Goal: Task Accomplishment & Management: Manage account settings

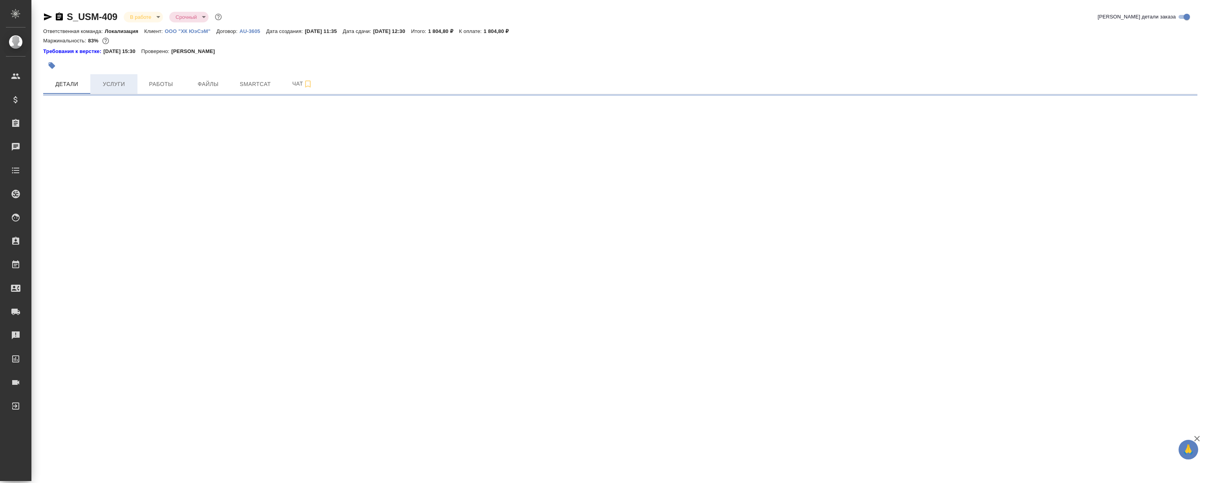
click at [123, 82] on span "Услуги" at bounding box center [114, 84] width 38 height 10
select select "RU"
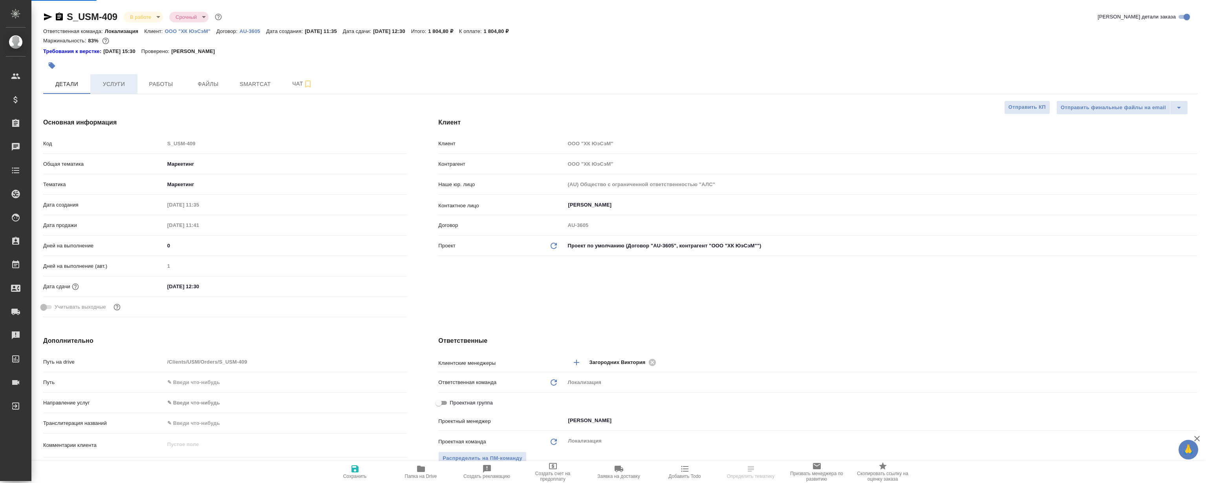
type textarea "x"
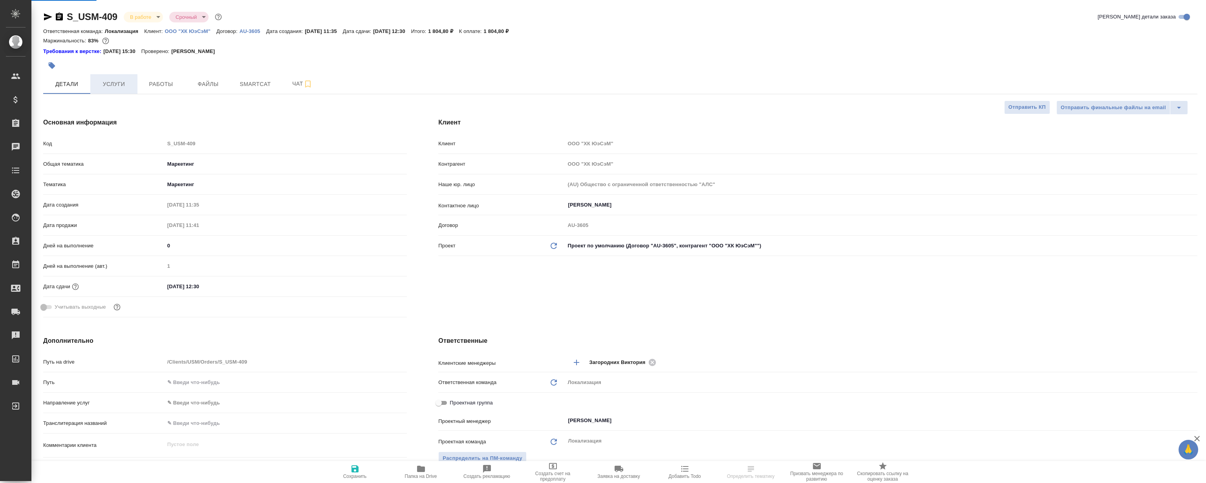
type textarea "x"
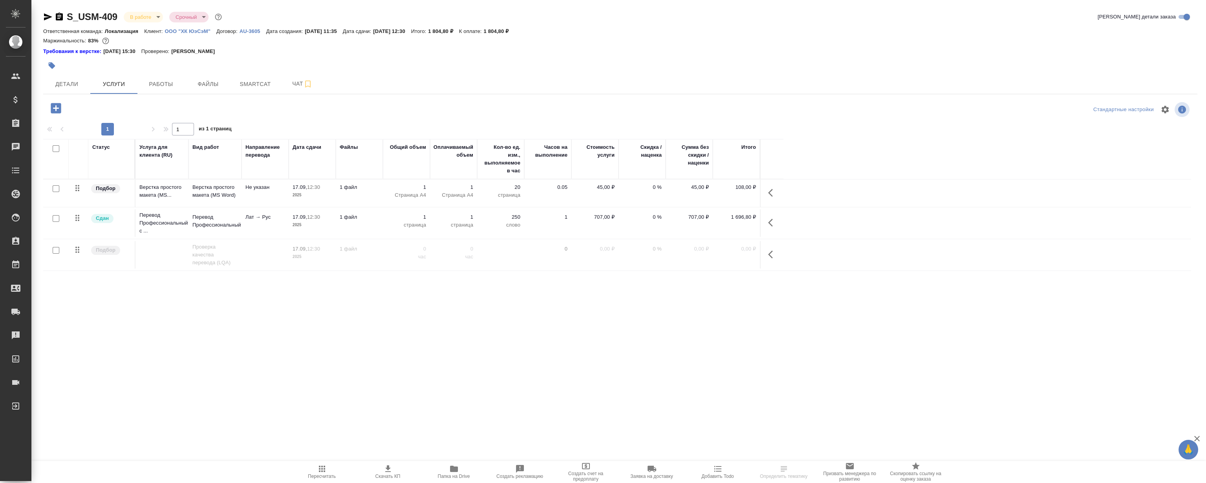
click at [776, 251] on icon "button" at bounding box center [772, 254] width 9 height 9
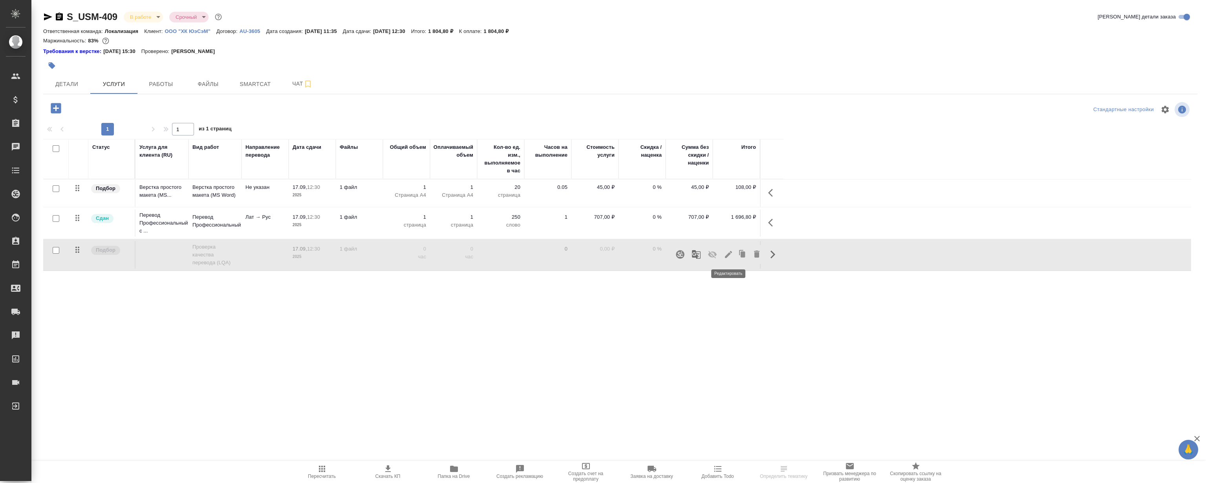
click at [727, 257] on icon "button" at bounding box center [728, 254] width 9 height 9
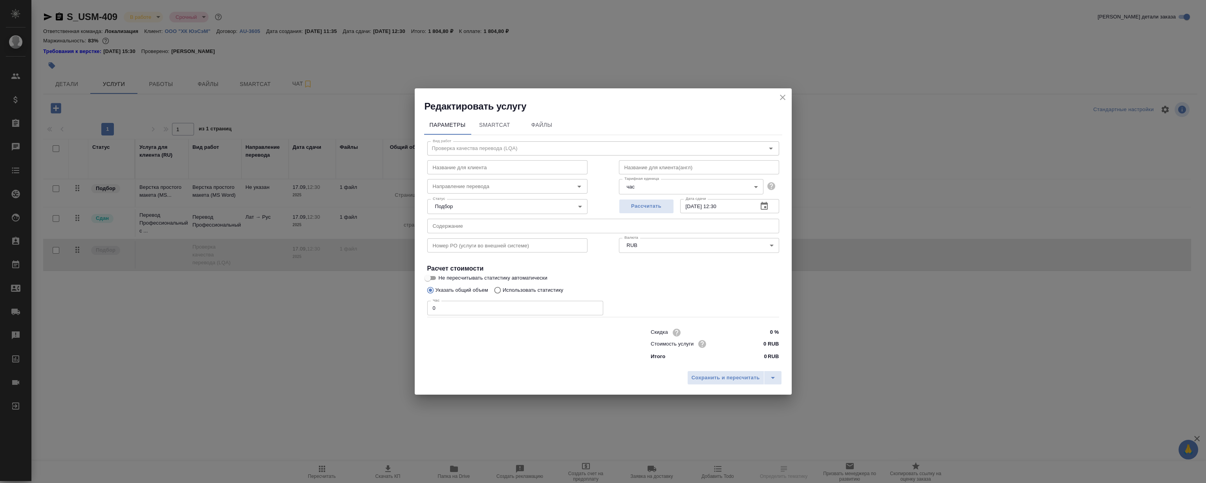
click at [776, 94] on div "Редактировать услугу" at bounding box center [603, 100] width 377 height 24
click at [778, 94] on icon "close" at bounding box center [782, 97] width 9 height 9
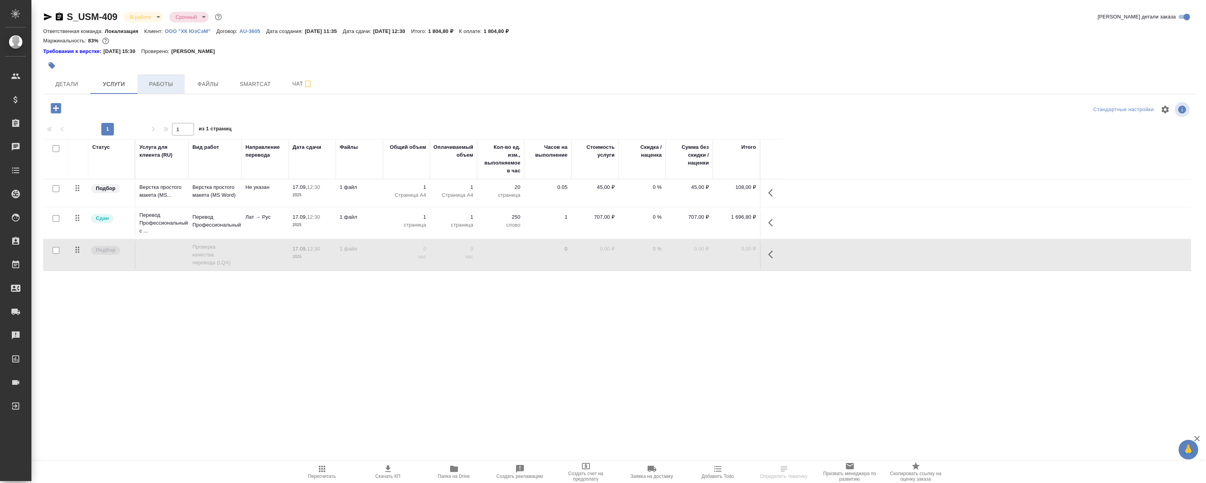
click at [163, 84] on span "Работы" at bounding box center [161, 84] width 38 height 10
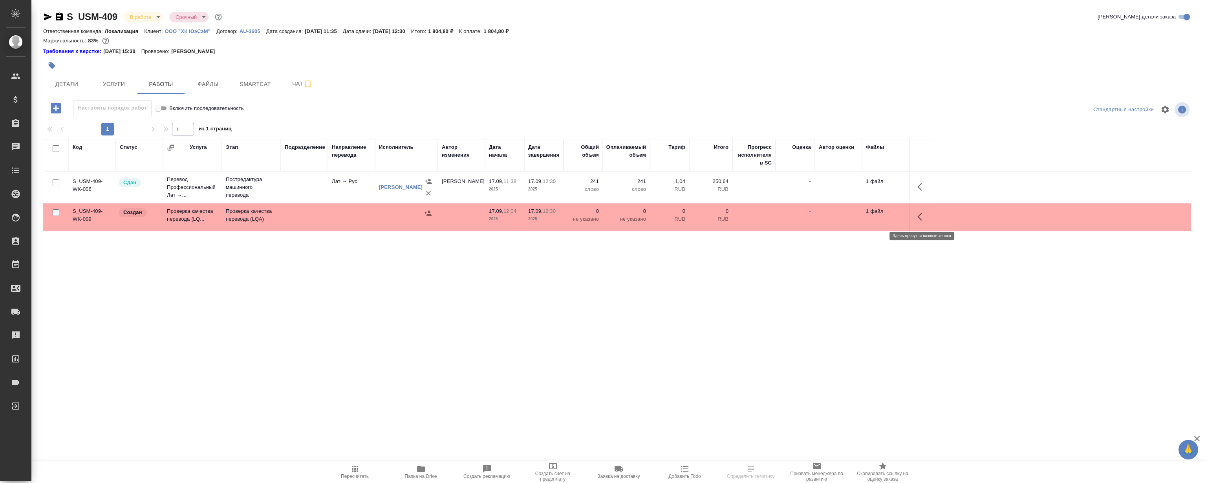
click at [919, 212] on icon "button" at bounding box center [921, 216] width 9 height 9
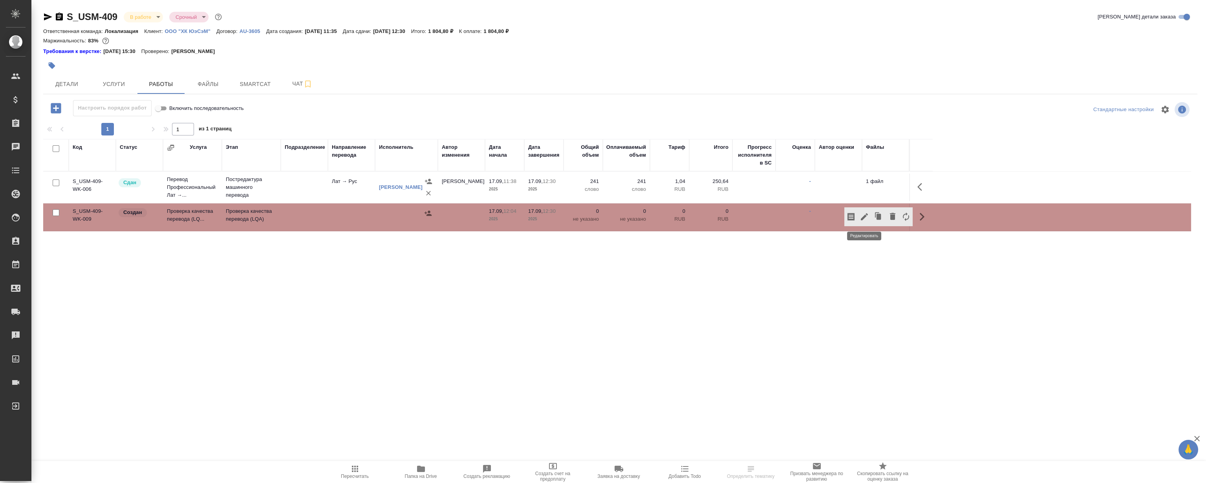
click at [857, 217] on button "button" at bounding box center [863, 216] width 13 height 19
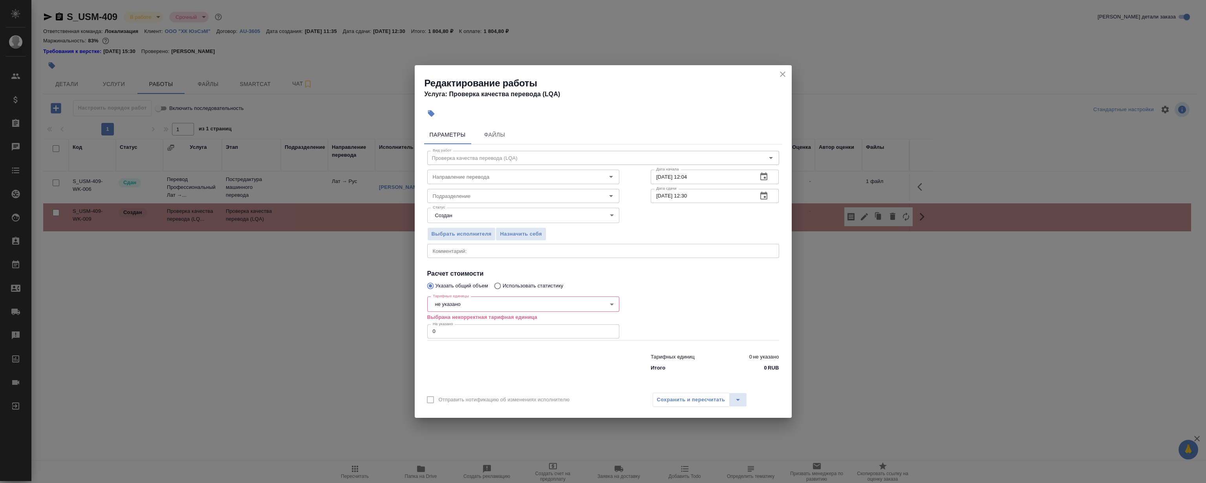
click at [477, 328] on input "0" at bounding box center [523, 331] width 192 height 14
type input "0.2"
click at [480, 304] on body "🙏 .cls-1 fill:#fff; AWATERA Magerramov Ruslan Клиенты Спецификации Заказы 0 Чат…" at bounding box center [603, 241] width 1206 height 483
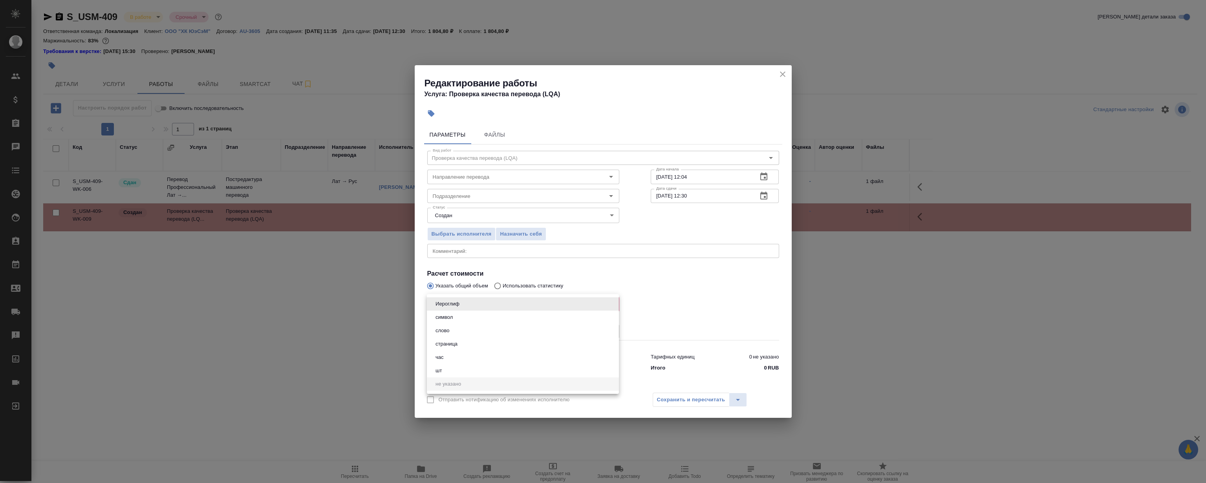
click at [441, 356] on button "час" at bounding box center [439, 357] width 13 height 9
type input "5a8b1489cc6b4906c91bfd93"
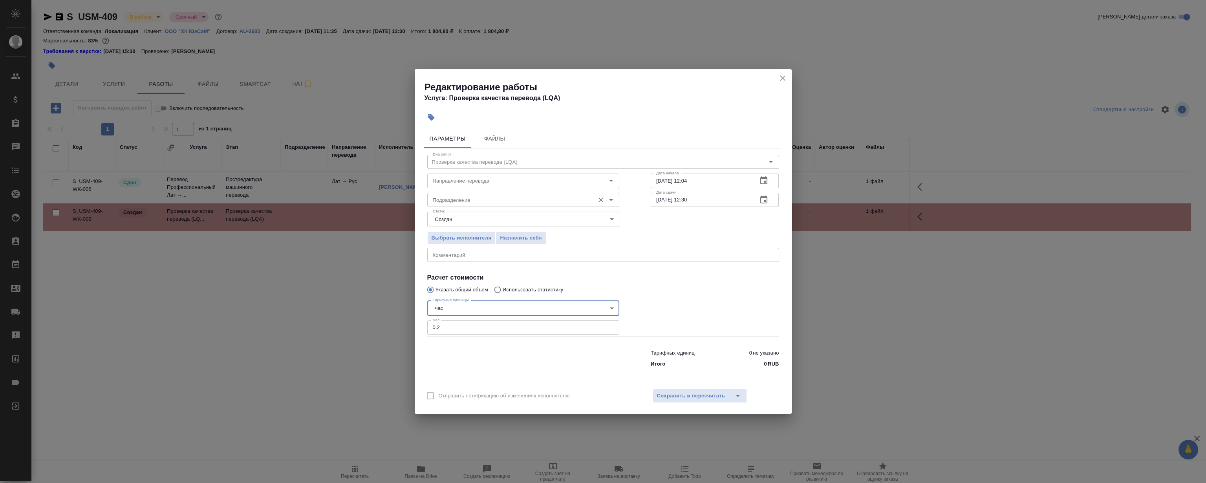
click at [488, 200] on input "Подразделение" at bounding box center [510, 199] width 161 height 9
click at [457, 216] on li "LocQA" at bounding box center [523, 217] width 192 height 14
type input "LocQA"
click at [709, 395] on span "Сохранить и пересчитать" at bounding box center [691, 395] width 68 height 9
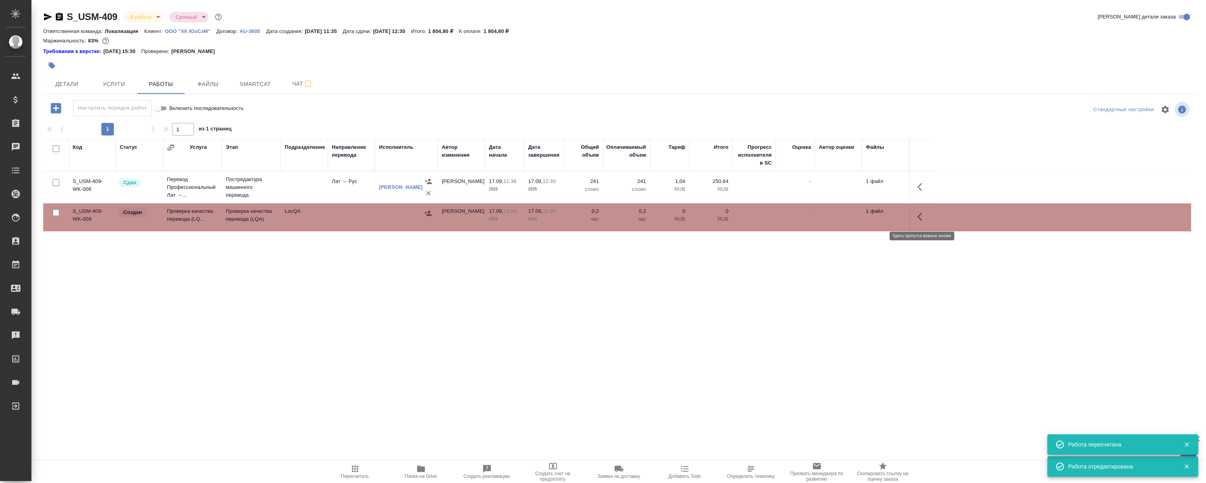
click at [921, 217] on icon "button" at bounding box center [921, 216] width 9 height 9
click at [864, 215] on icon "button" at bounding box center [863, 216] width 9 height 9
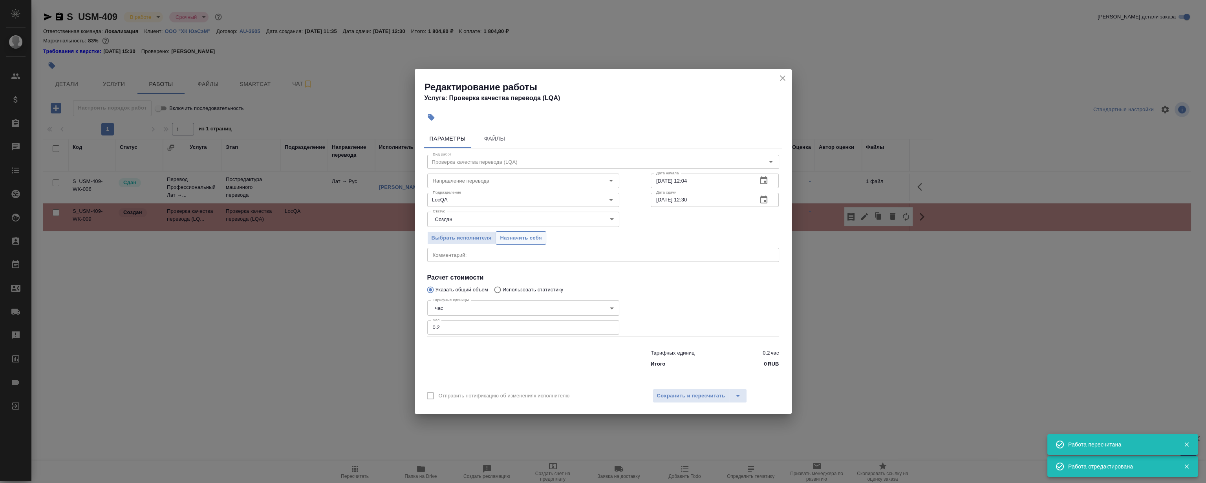
click at [526, 236] on span "Назначить себя" at bounding box center [521, 238] width 42 height 9
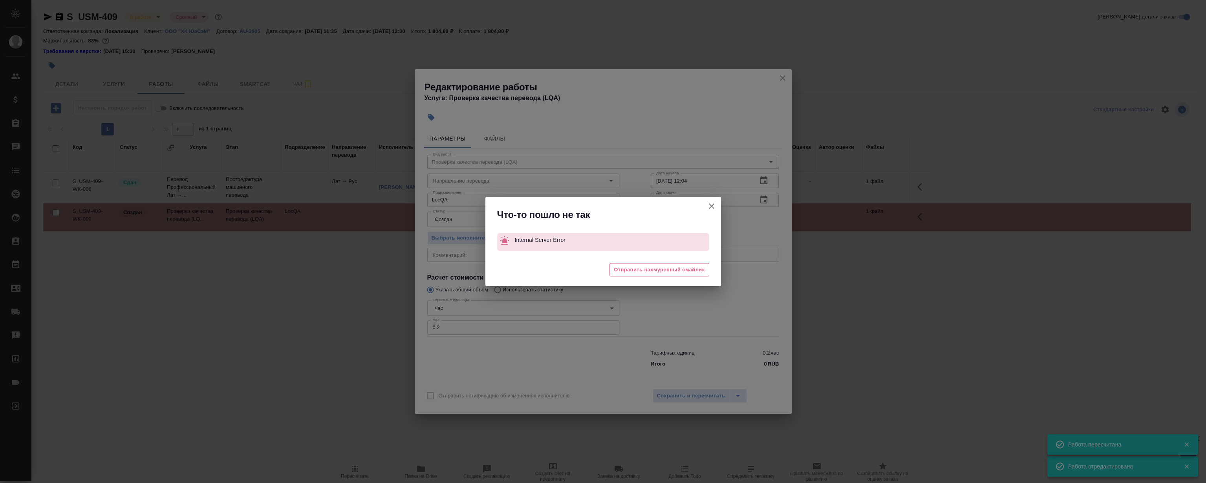
click at [711, 215] on button "Отправить нотификацию об изменениях исполнителю" at bounding box center [711, 206] width 19 height 19
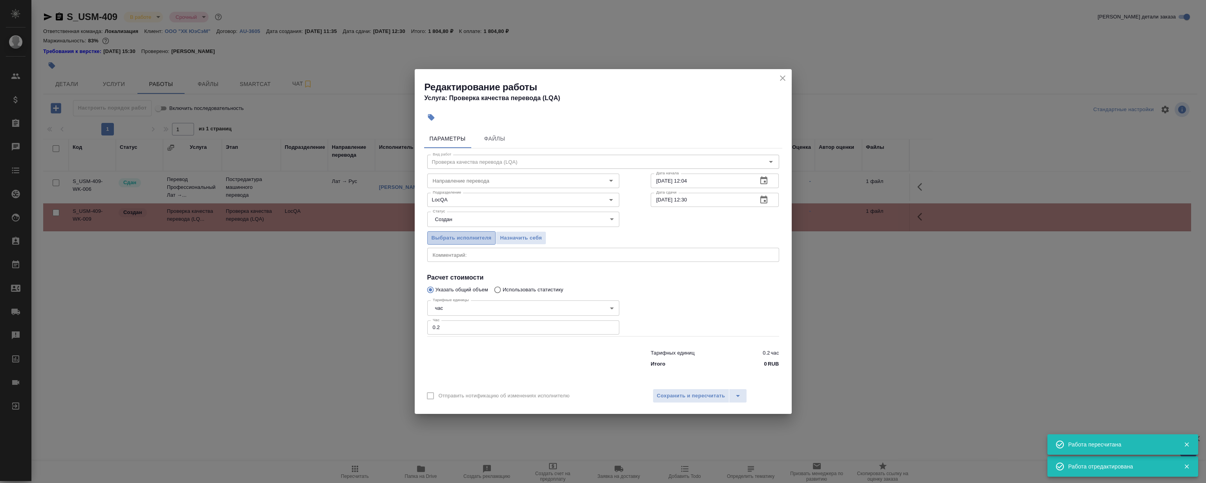
click at [435, 244] on button "Выбрать исполнителя" at bounding box center [461, 238] width 69 height 14
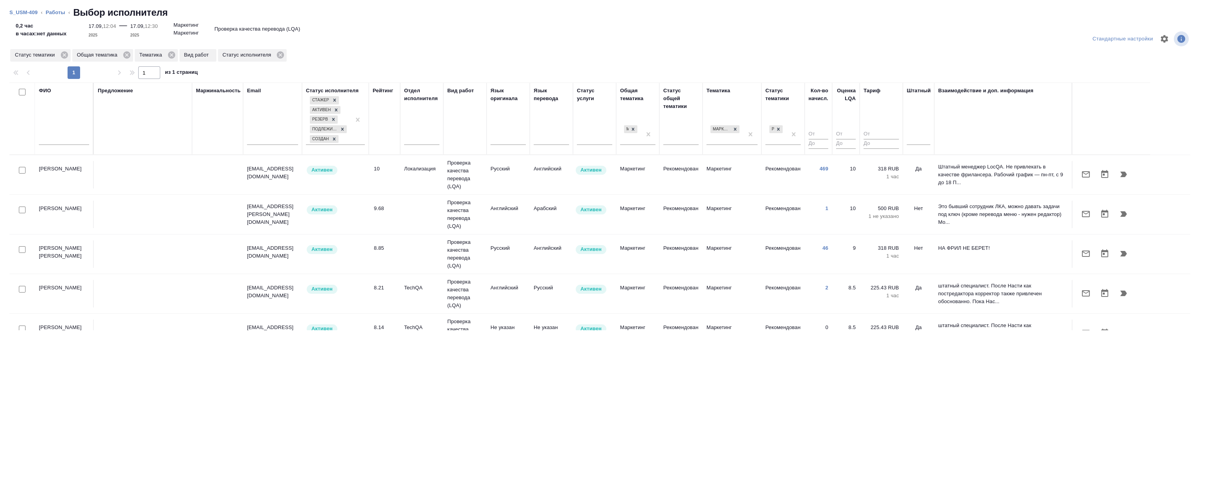
click at [1124, 172] on icon "button" at bounding box center [1123, 174] width 7 height 5
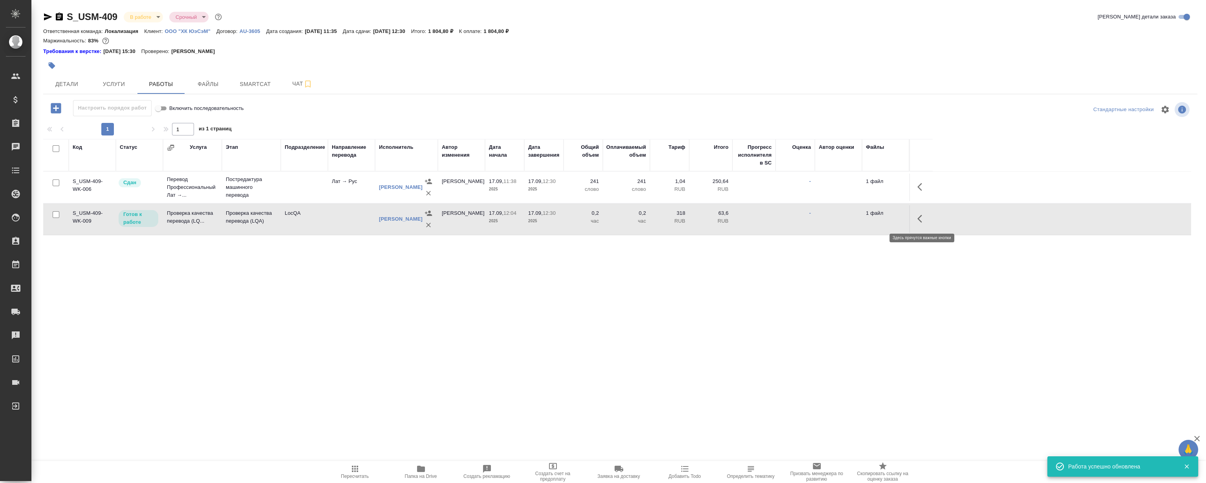
click at [925, 221] on icon "button" at bounding box center [921, 218] width 9 height 9
click at [864, 218] on icon "button" at bounding box center [864, 218] width 7 height 7
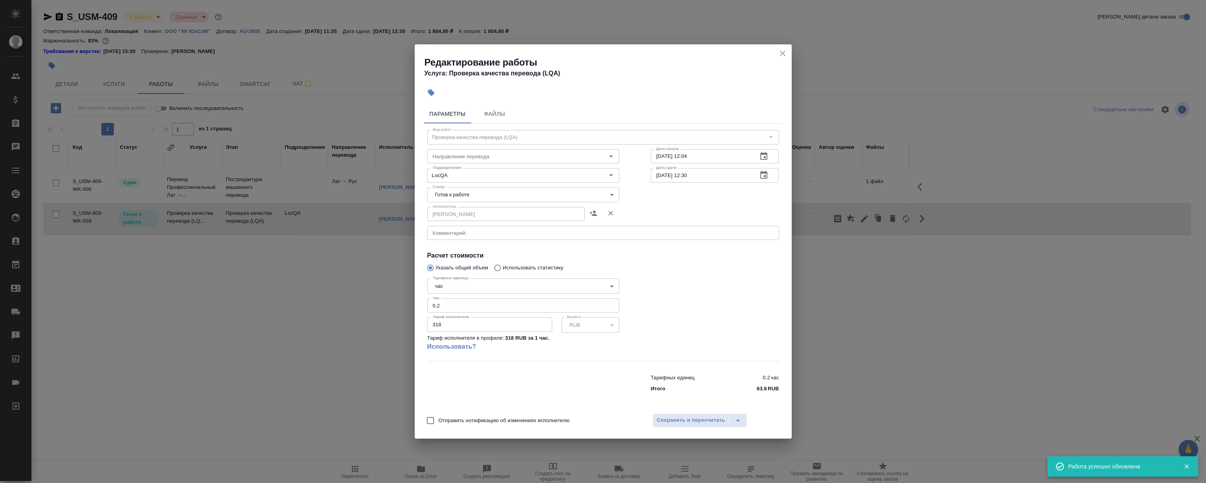
click at [475, 193] on body "🙏 .cls-1 fill:#fff; AWATERA Magerramov Ruslan Клиенты Спецификации Заказы 0 Чат…" at bounding box center [603, 241] width 1206 height 483
click at [464, 232] on li "Сдан" at bounding box center [523, 234] width 192 height 13
type input "closed"
click at [685, 416] on span "Сохранить и пересчитать" at bounding box center [691, 420] width 68 height 9
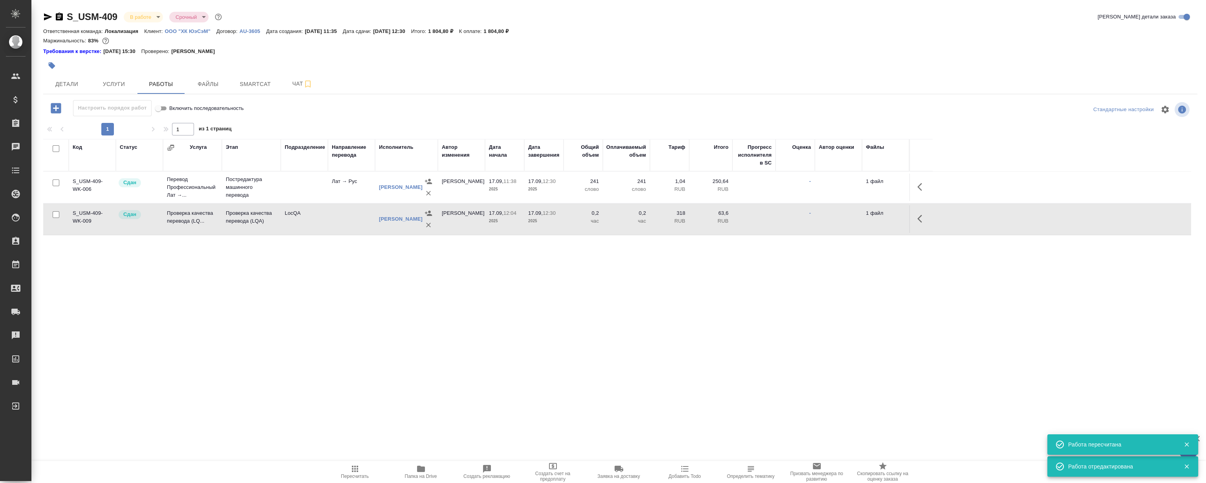
click at [295, 305] on div "Код Статус Услуга Этап Подразделение Направление перевода Исполнитель Автор изм…" at bounding box center [617, 227] width 1148 height 177
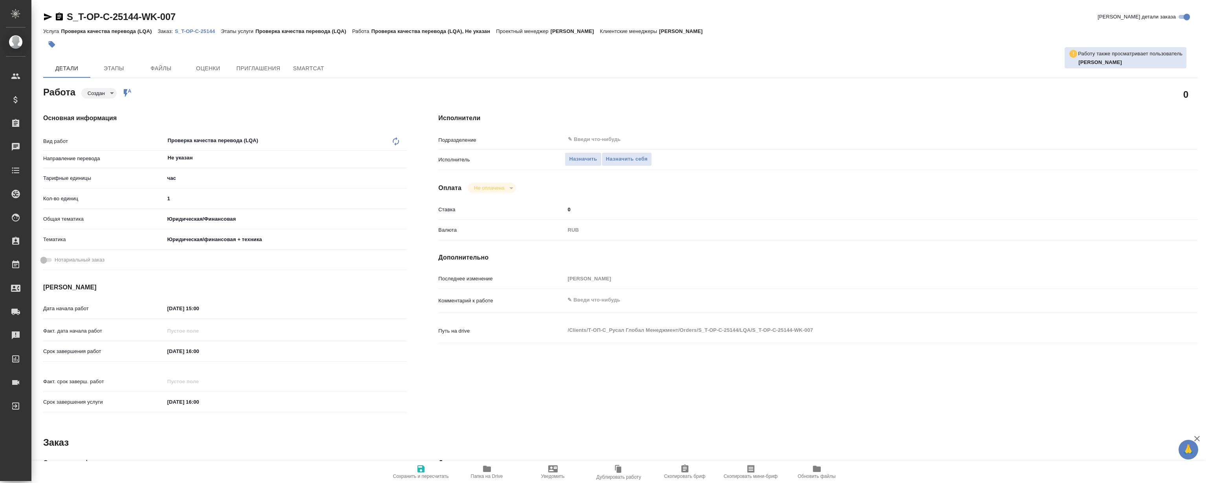
type textarea "x"
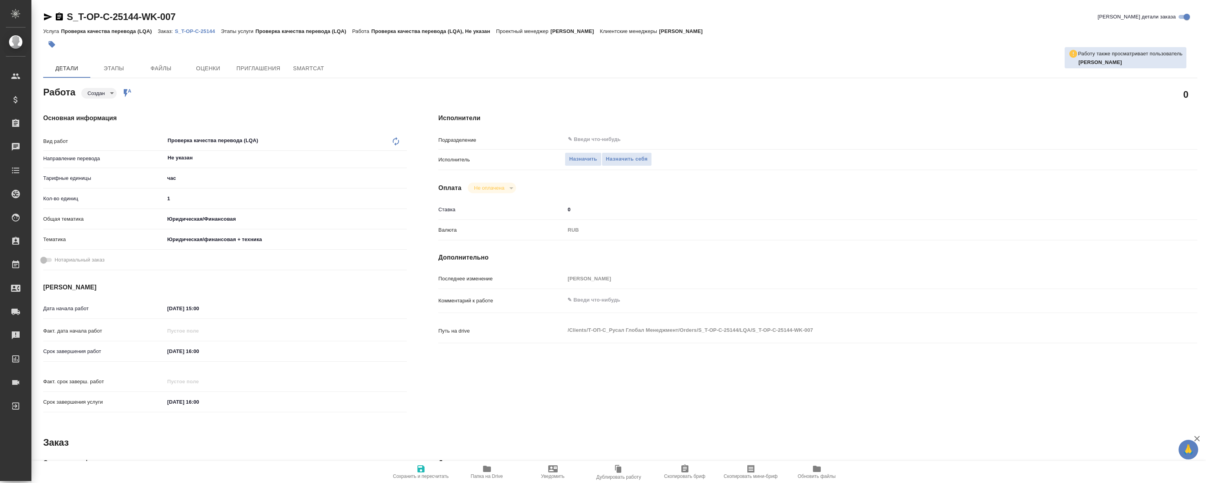
type textarea "x"
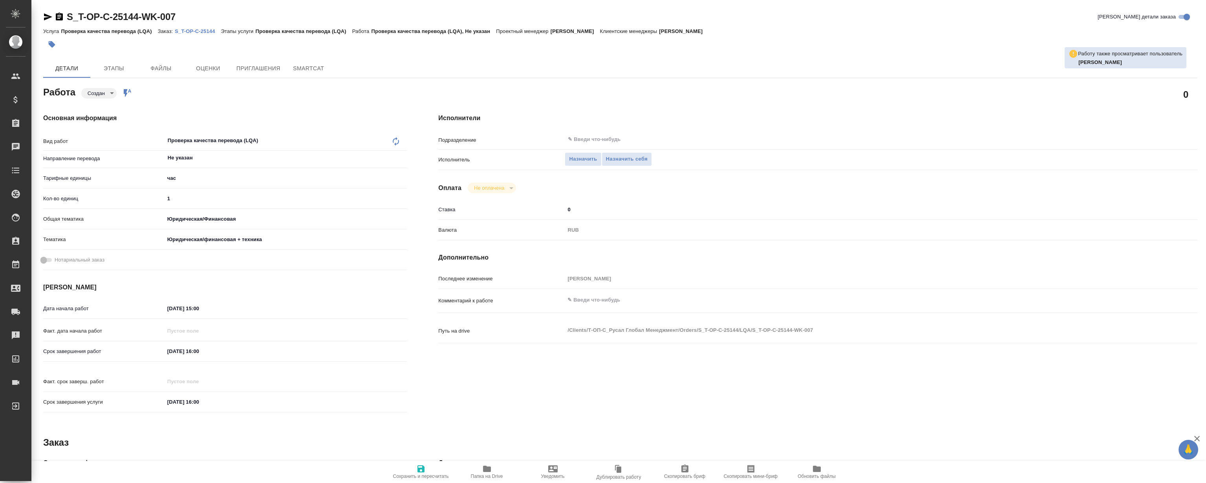
type textarea "x"
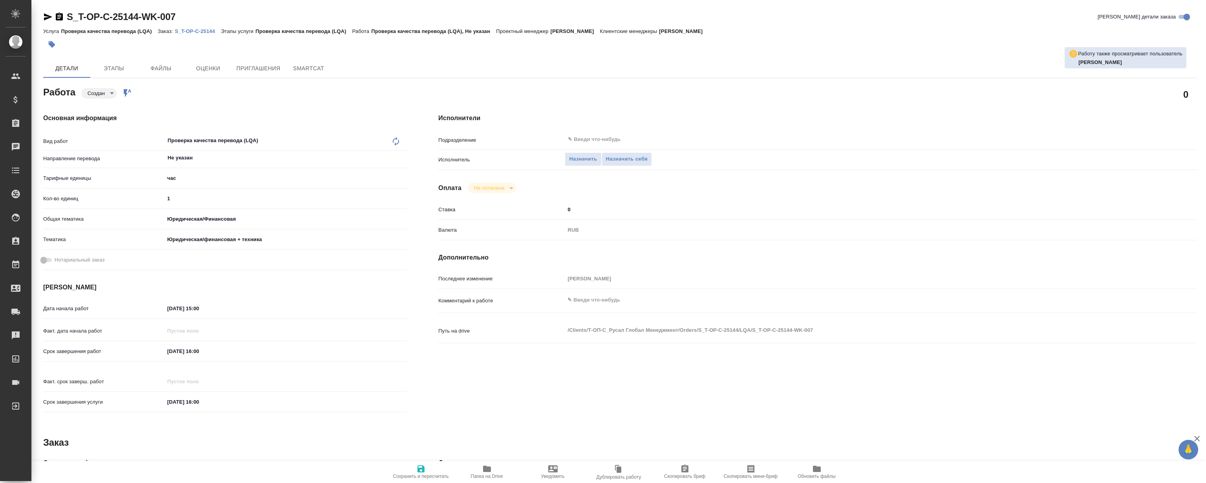
type textarea "x"
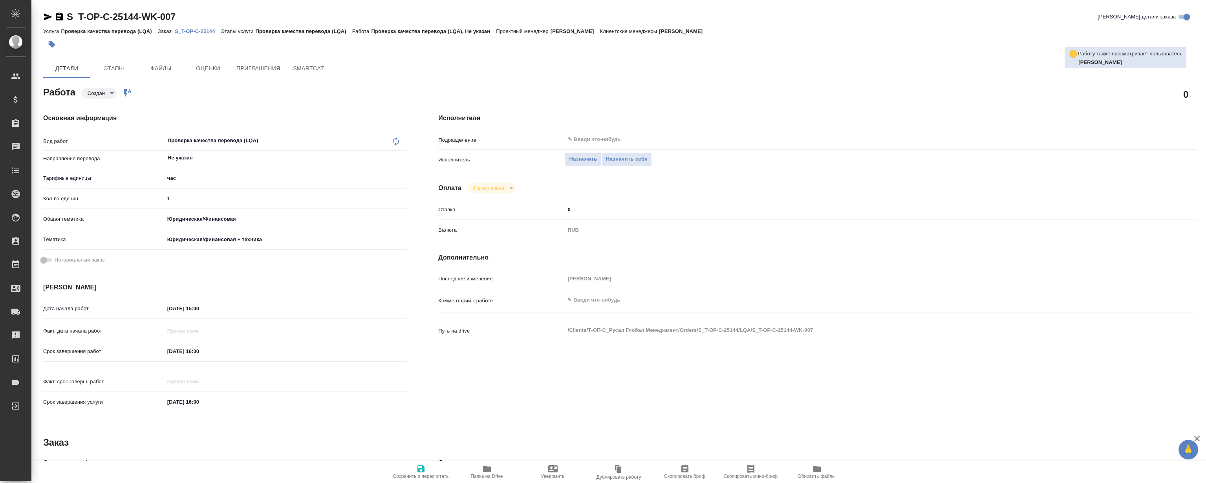
type textarea "x"
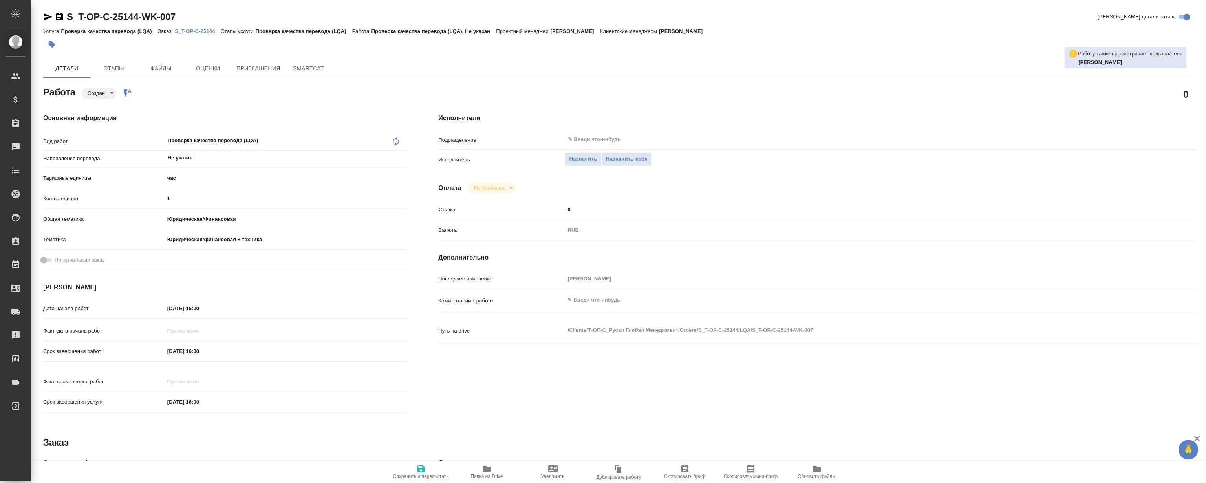
click at [197, 35] on div "Услуга Проверка качества перевода (LQA) Заказ: S_T-OP-C-25144 Этапы услуги Пров…" at bounding box center [620, 30] width 1154 height 9
type textarea "x"
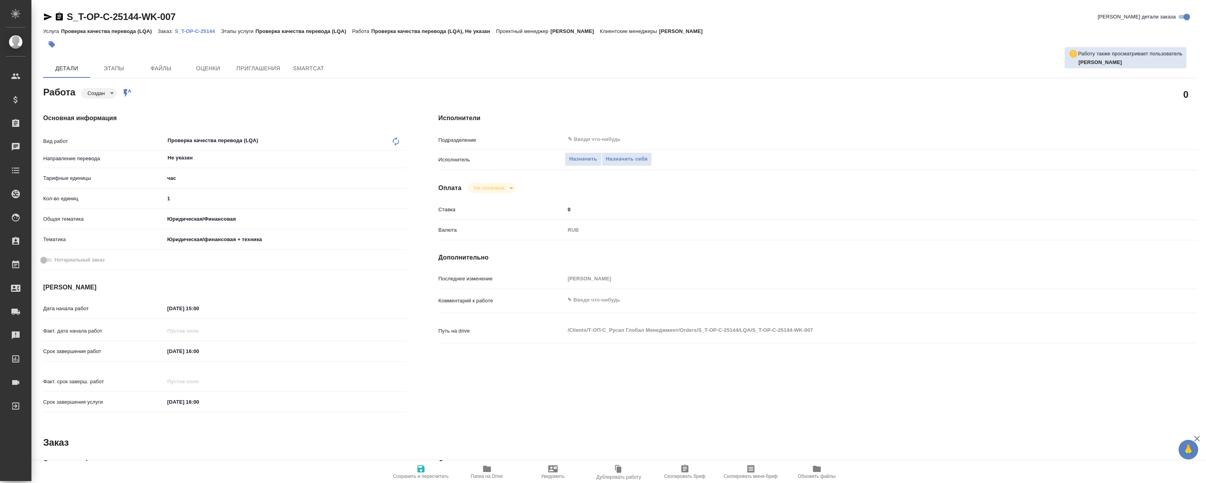
type textarea "x"
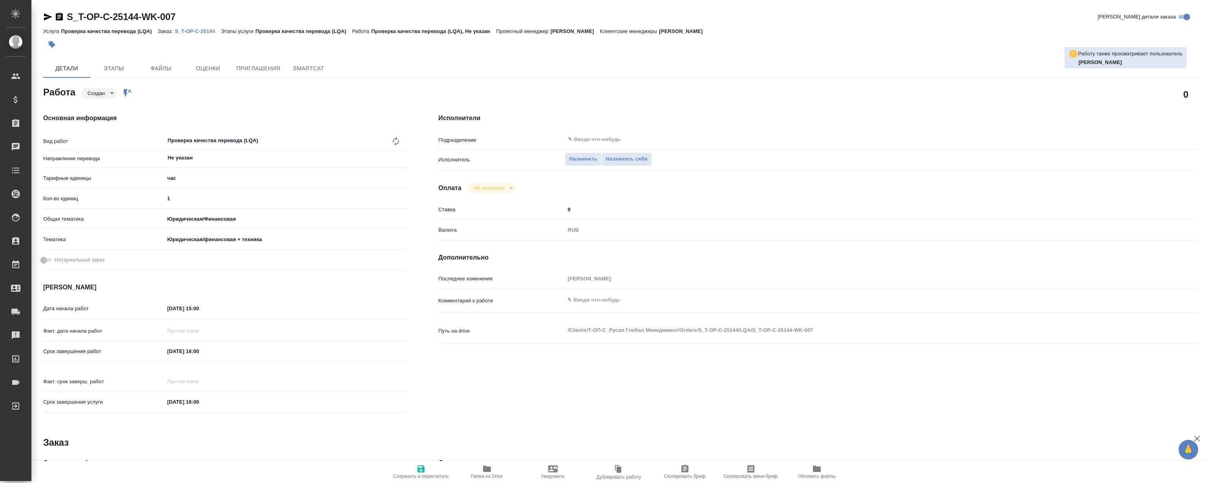
type textarea "x"
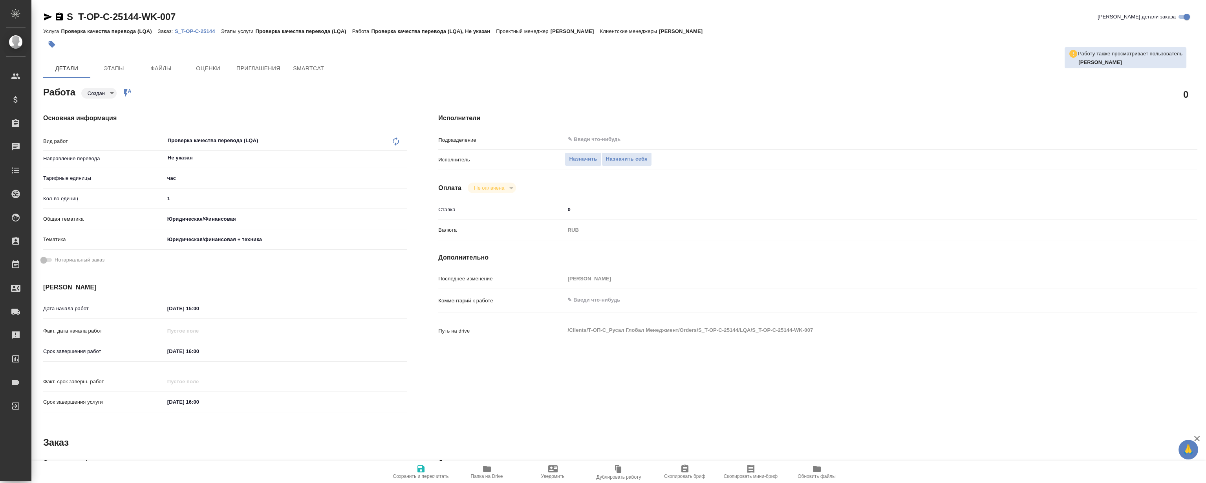
type textarea "x"
click at [200, 31] on p "S_T-OP-C-25144" at bounding box center [198, 31] width 46 height 6
type textarea "x"
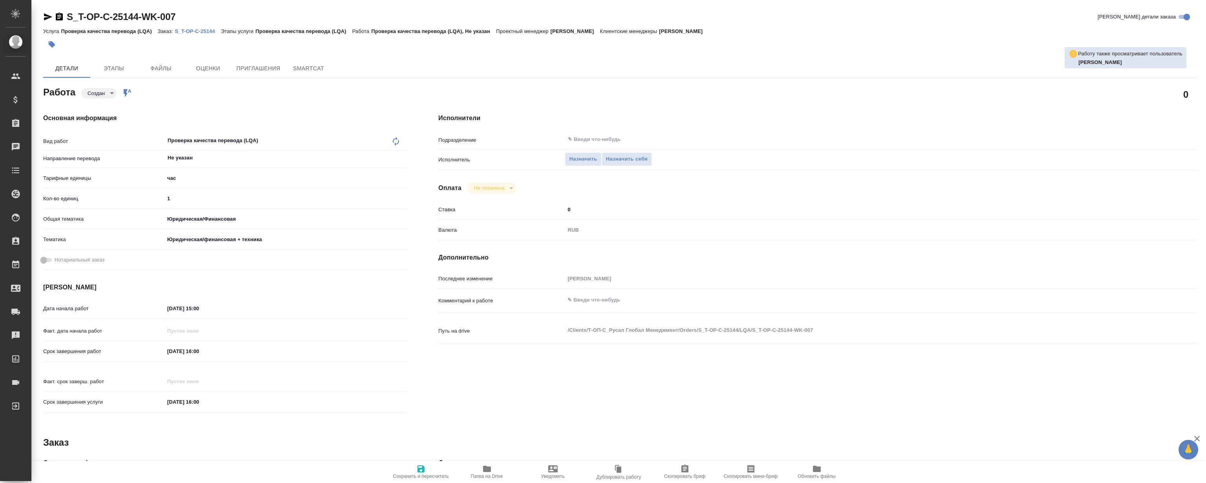
type textarea "x"
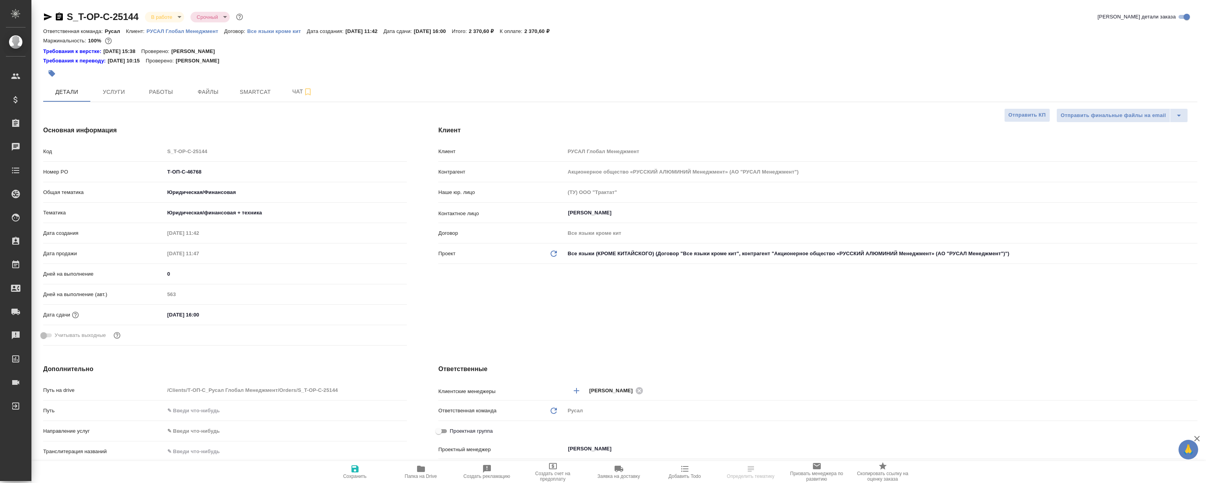
select select "RU"
click at [158, 94] on span "Работы" at bounding box center [161, 92] width 38 height 10
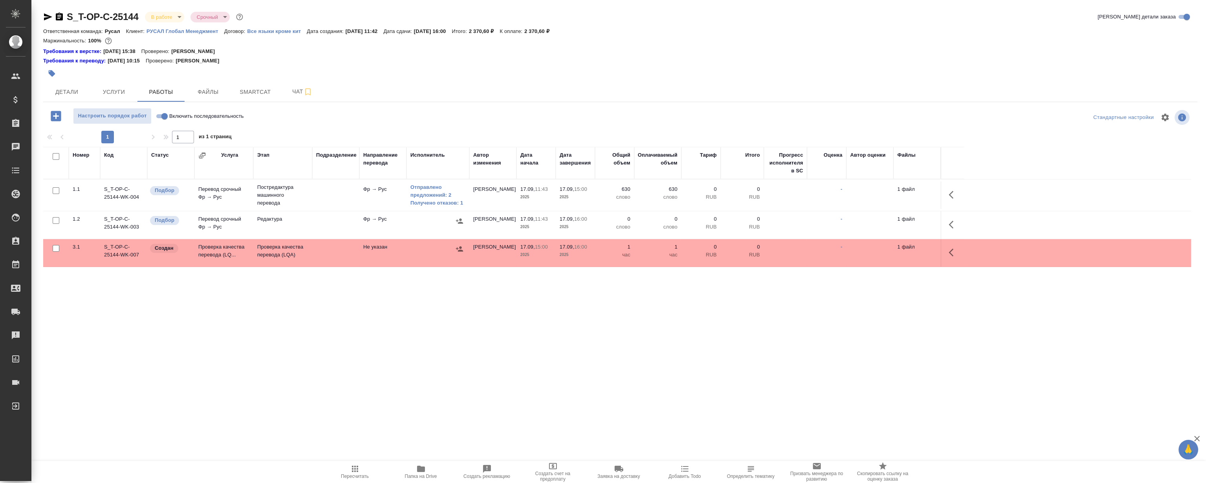
click at [322, 300] on div "Номер Код Статус Услуга Этап Подразделение Направление перевода Исполнитель Авт…" at bounding box center [617, 235] width 1148 height 177
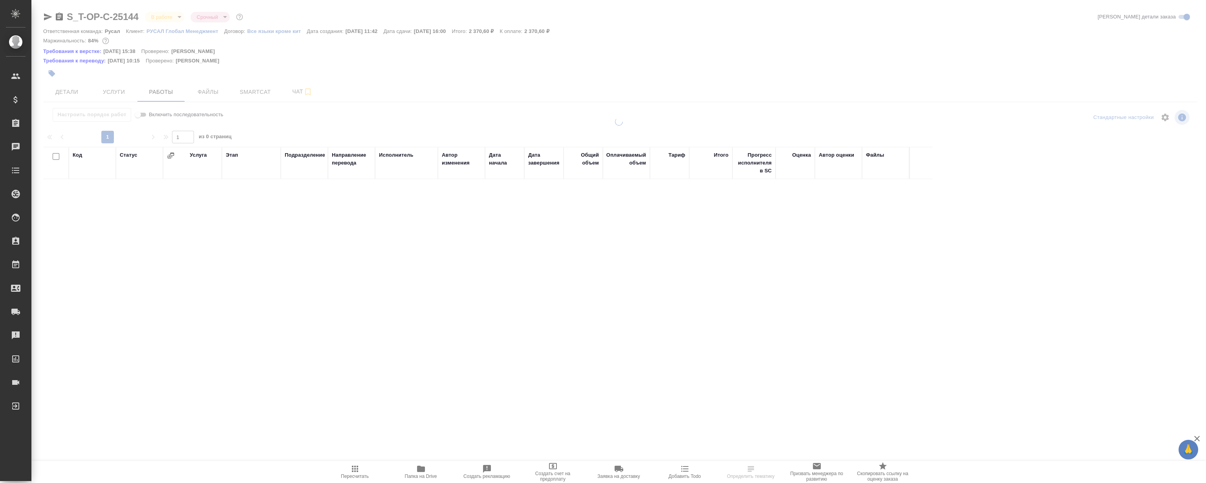
click at [369, 321] on div "Код Статус Услуга Этап Подразделение Направление перевода Исполнитель Автор изм…" at bounding box center [617, 235] width 1148 height 177
click at [353, 311] on div at bounding box center [618, 231] width 1174 height 226
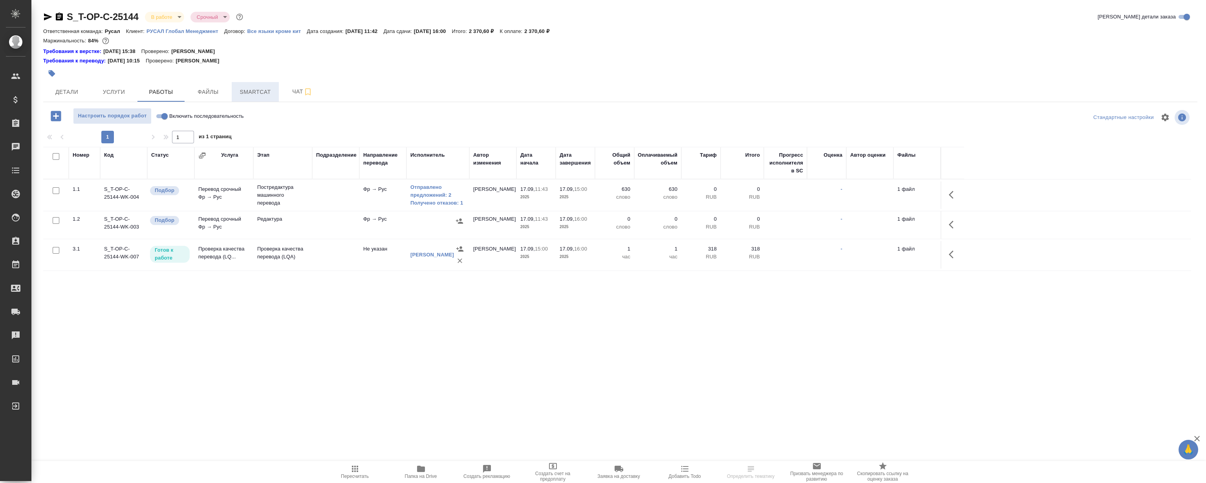
click at [253, 92] on span "Smartcat" at bounding box center [255, 92] width 38 height 10
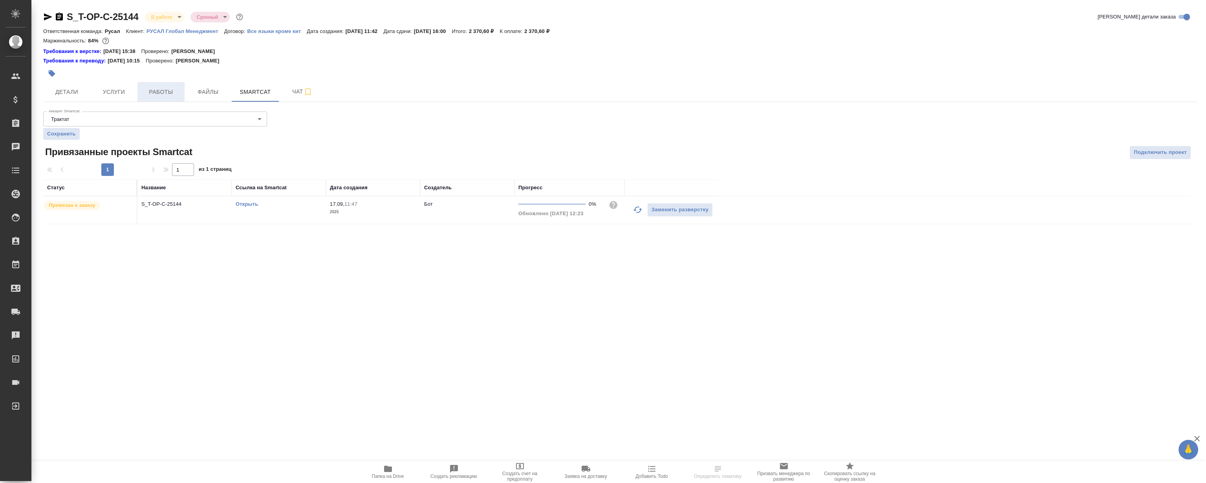
click at [164, 87] on span "Работы" at bounding box center [161, 92] width 38 height 10
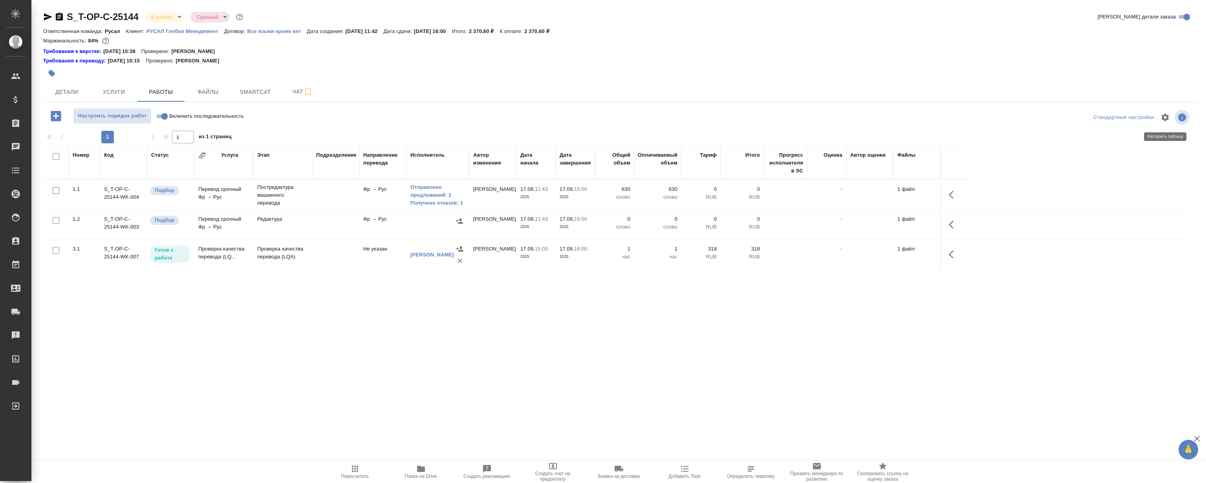
click at [1162, 115] on icon "button" at bounding box center [1164, 116] width 7 height 7
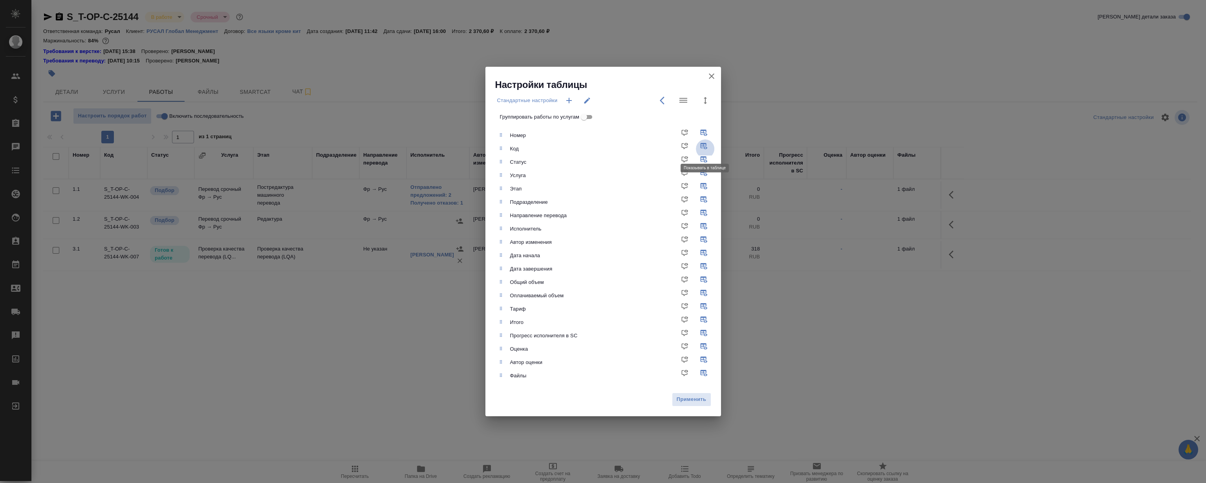
click at [704, 144] on input "checkbox" at bounding box center [705, 148] width 19 height 19
checkbox input "false"
click at [698, 401] on span "Применить" at bounding box center [691, 399] width 31 height 9
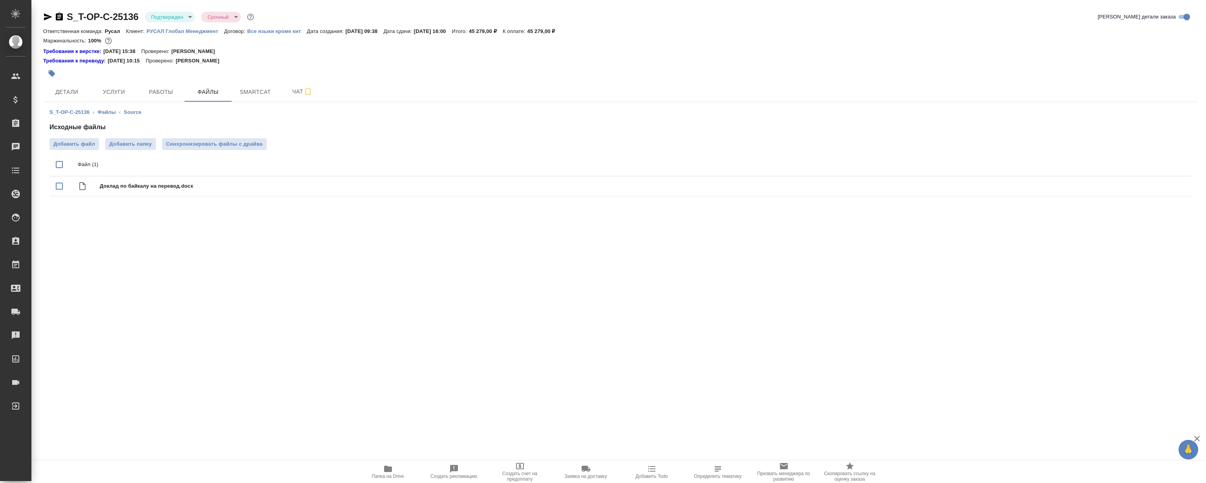
drag, startPoint x: 166, startPoint y: 90, endPoint x: 170, endPoint y: 71, distance: 18.5
click at [166, 89] on span "Работы" at bounding box center [161, 92] width 38 height 10
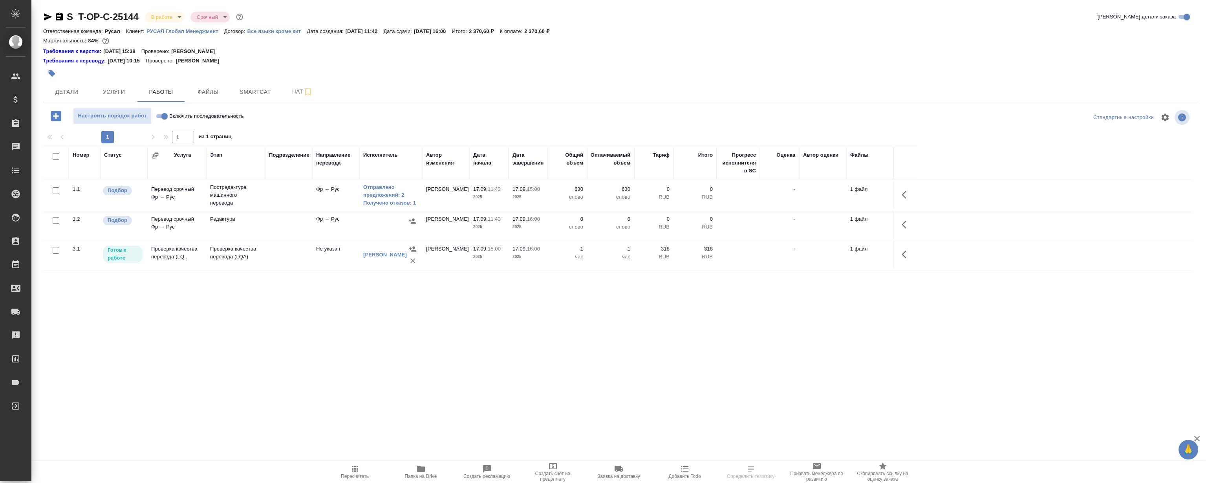
click at [380, 366] on div ".cls-1 fill:#fff; AWATERA [PERSON_NAME] Спецификации Заказы Чаты Todo Проекты S…" at bounding box center [603, 241] width 1206 height 483
drag, startPoint x: 395, startPoint y: 391, endPoint x: 413, endPoint y: 391, distance: 18.9
click at [393, 391] on div ".cls-1 fill:#fff; AWATERA Magerramov Ruslan Клиенты Спецификации Заказы Чаты To…" at bounding box center [603, 241] width 1206 height 483
click at [393, 360] on div ".cls-1 fill:#fff; AWATERA Magerramov Ruslan Клиенты Спецификации Заказы Чаты To…" at bounding box center [603, 241] width 1206 height 483
click at [453, 350] on div ".cls-1 fill:#fff; AWATERA Magerramov Ruslan Клиенты Спецификации Заказы Чаты To…" at bounding box center [603, 241] width 1206 height 483
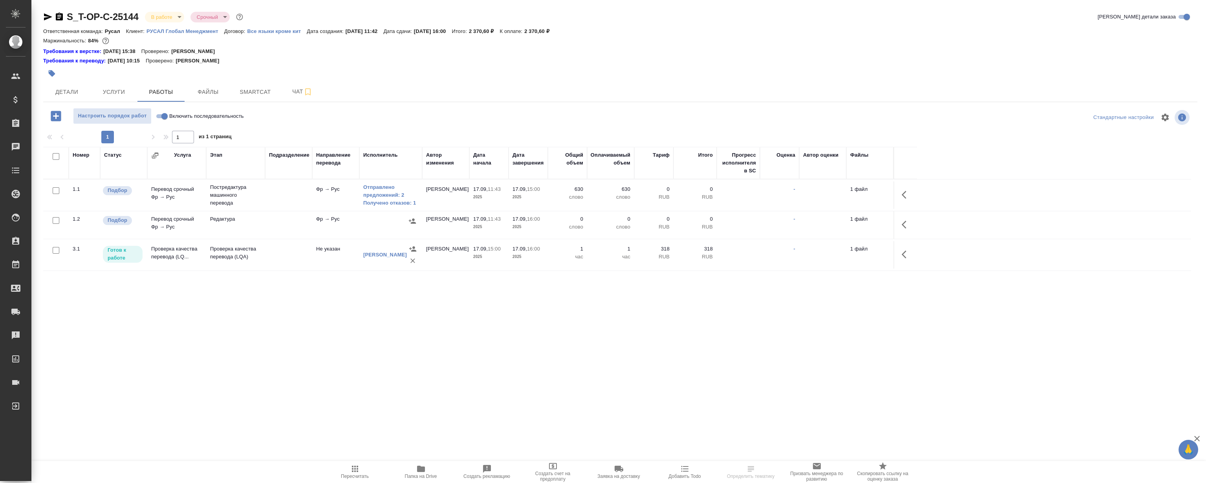
click at [441, 342] on div "S_T-OP-C-25144 В работе inProgress Срочный urgent Кратко детали заказа Ответств…" at bounding box center [620, 172] width 1162 height 344
click at [381, 200] on link "Получено отказов: 1" at bounding box center [390, 203] width 55 height 8
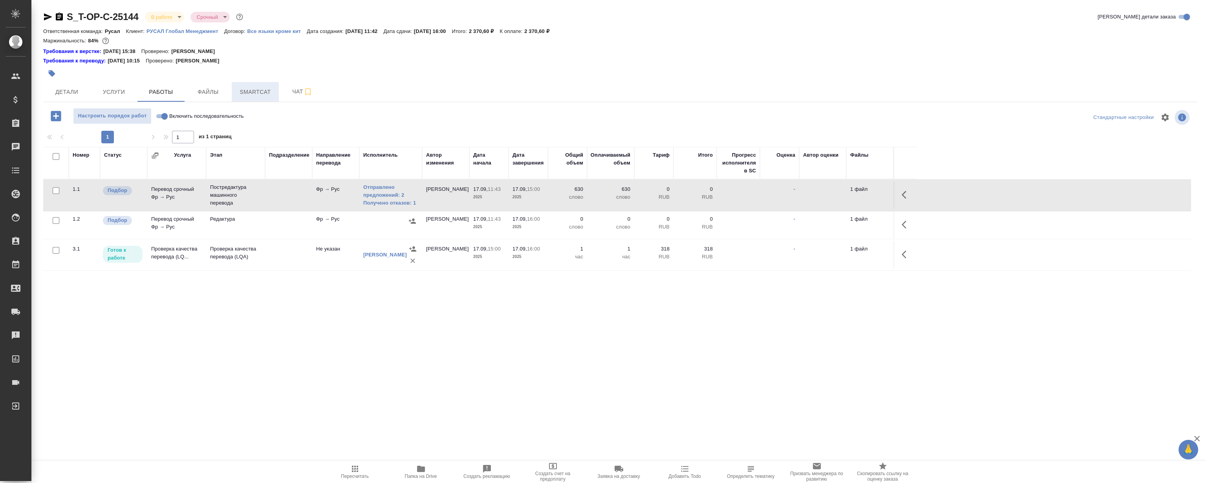
click at [267, 88] on span "Smartcat" at bounding box center [255, 92] width 38 height 10
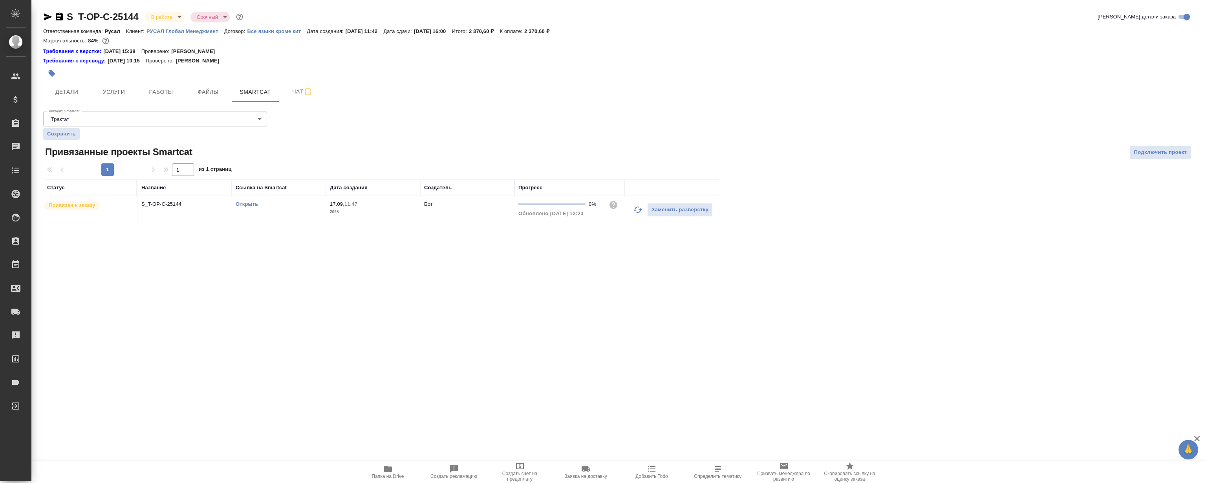
click at [241, 201] on link "Открыть" at bounding box center [247, 204] width 22 height 6
click at [154, 91] on span "Работы" at bounding box center [161, 92] width 38 height 10
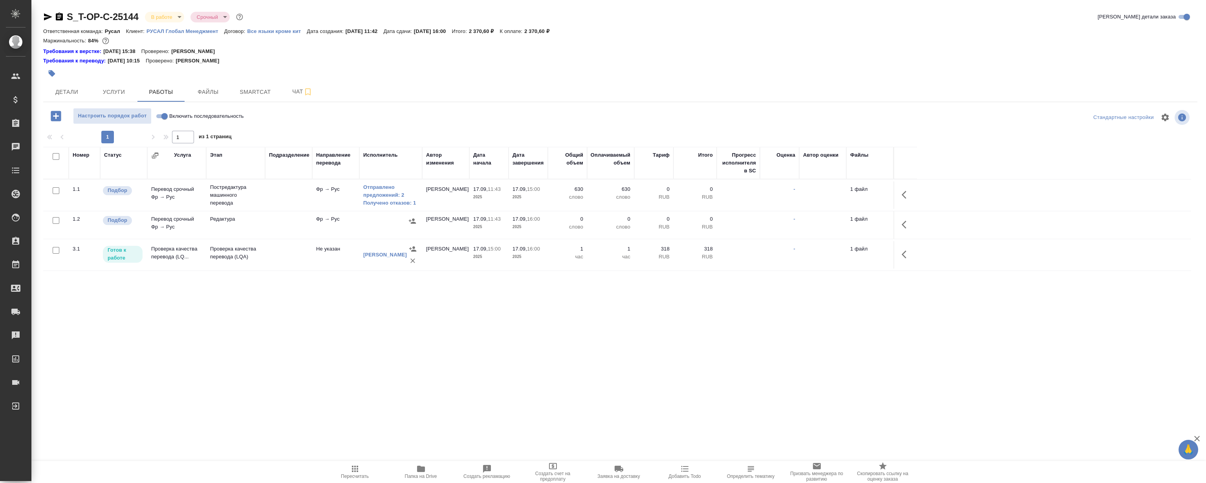
click at [541, 337] on div "S_T-OP-C-25144 В работе inProgress Срочный urgent Кратко детали заказа Ответств…" at bounding box center [620, 172] width 1162 height 344
click at [531, 335] on div "S_T-OP-C-25144 В работе inProgress Срочный urgent Кратко детали заказа Ответств…" at bounding box center [620, 172] width 1162 height 344
click at [510, 335] on div "S_T-OP-C-25144 В работе inProgress Срочный urgent Кратко детали заказа Ответств…" at bounding box center [620, 172] width 1162 height 344
click at [525, 335] on div "S_T-OP-C-25144 В работе inProgress Срочный urgent Кратко детали заказа Ответств…" at bounding box center [620, 172] width 1162 height 344
drag, startPoint x: 397, startPoint y: 327, endPoint x: 389, endPoint y: 315, distance: 14.5
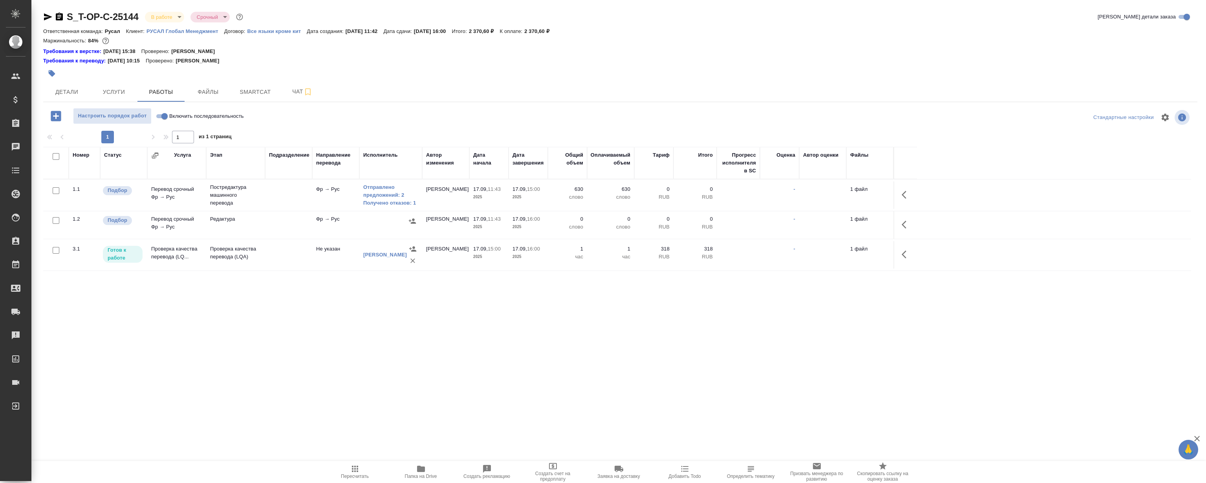
click at [397, 327] on div "S_T-OP-C-25144 В работе inProgress Срочный urgent Кратко детали заказа Ответств…" at bounding box center [620, 172] width 1162 height 344
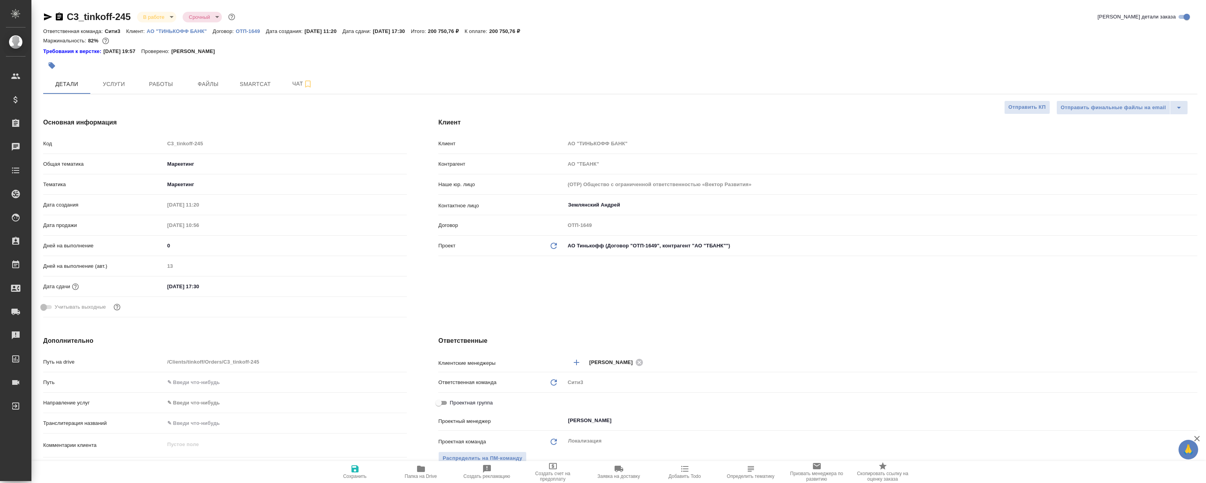
select select "RU"
